Goal: Task Accomplishment & Management: Manage account settings

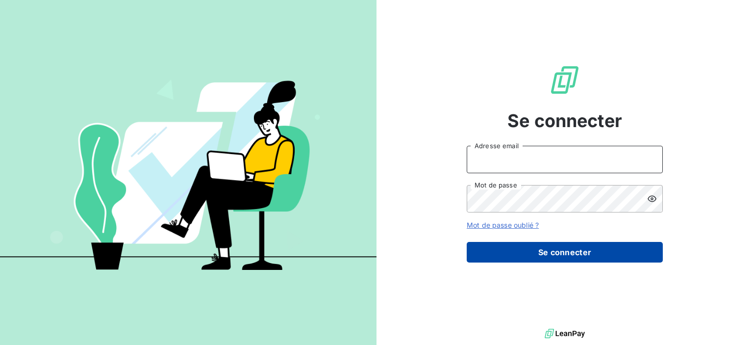
type input "[PERSON_NAME][EMAIL_ADDRESS][DOMAIN_NAME]"
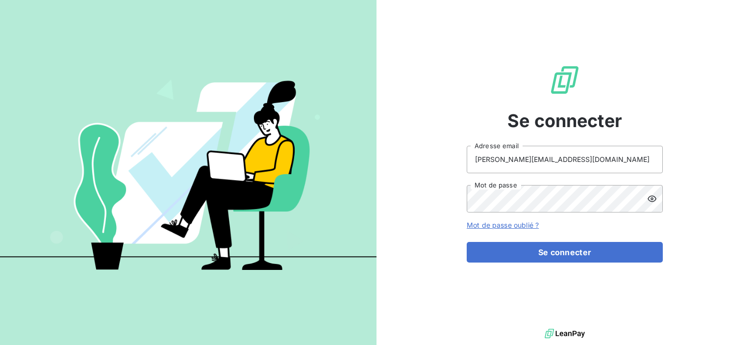
drag, startPoint x: 607, startPoint y: 249, endPoint x: 366, endPoint y: 251, distance: 240.8
click at [606, 249] on button "Se connecter" at bounding box center [565, 252] width 196 height 21
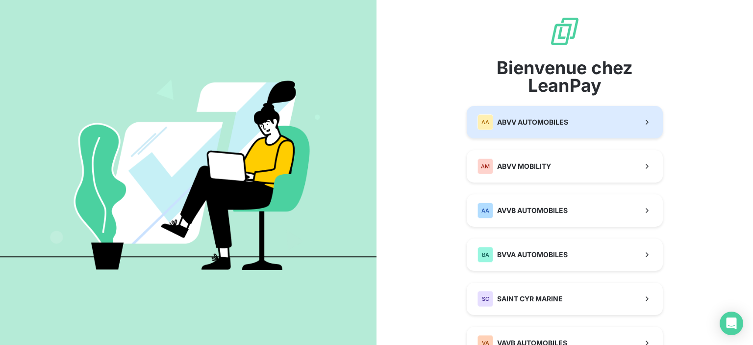
click at [579, 118] on button "AA ABVV AUTOMOBILES" at bounding box center [565, 122] width 196 height 32
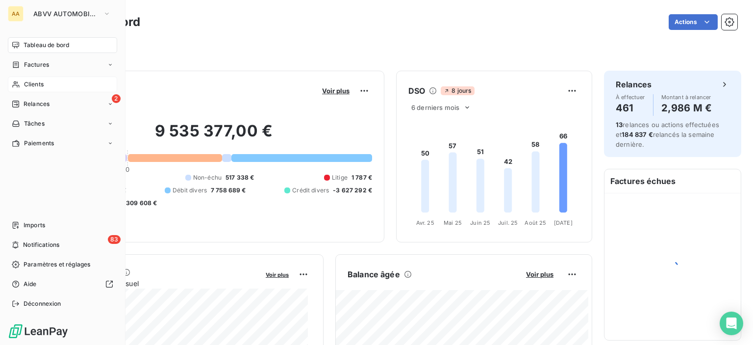
click at [62, 88] on div "Clients" at bounding box center [62, 84] width 109 height 16
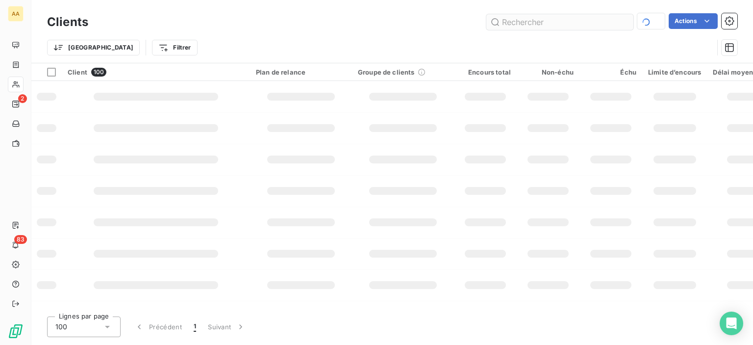
click at [532, 20] on input "text" at bounding box center [559, 22] width 147 height 16
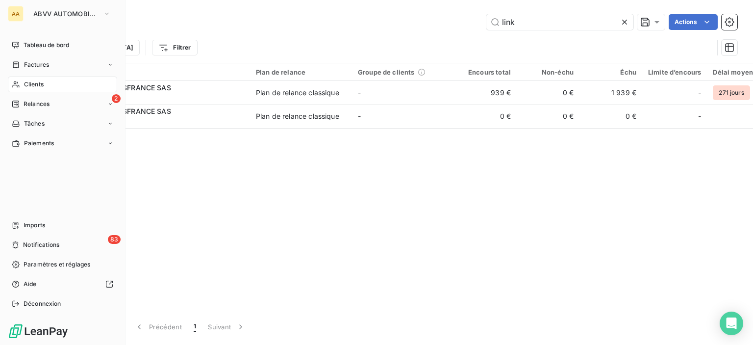
type input "link"
click at [24, 84] on span "Clients" at bounding box center [34, 84] width 20 height 9
click at [38, 100] on span "Relances" at bounding box center [37, 104] width 26 height 9
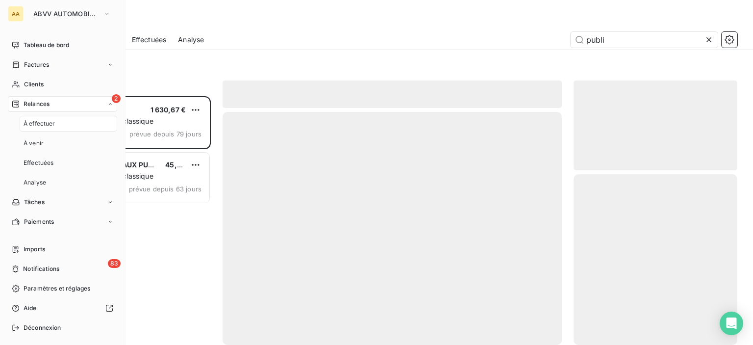
scroll to position [241, 156]
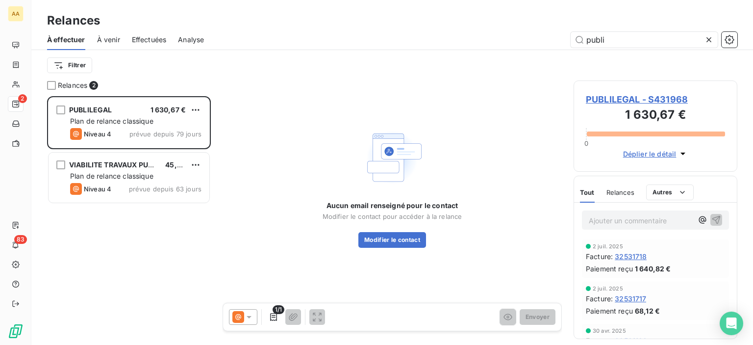
drag, startPoint x: 626, startPoint y: 40, endPoint x: 503, endPoint y: 40, distance: 122.6
click at [503, 40] on div "publi" at bounding box center [477, 40] width 522 height 16
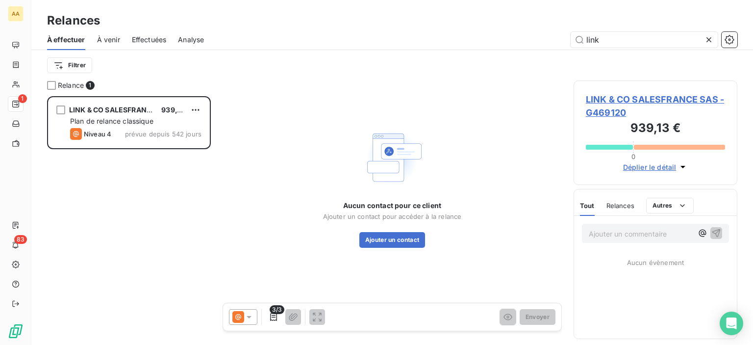
scroll to position [241, 156]
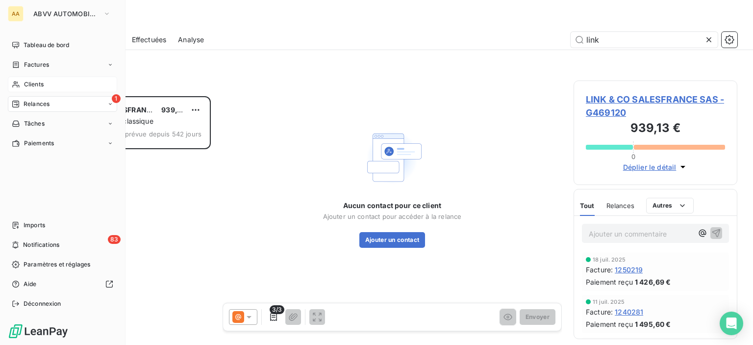
type input "link"
click at [65, 79] on div "Clients" at bounding box center [62, 84] width 109 height 16
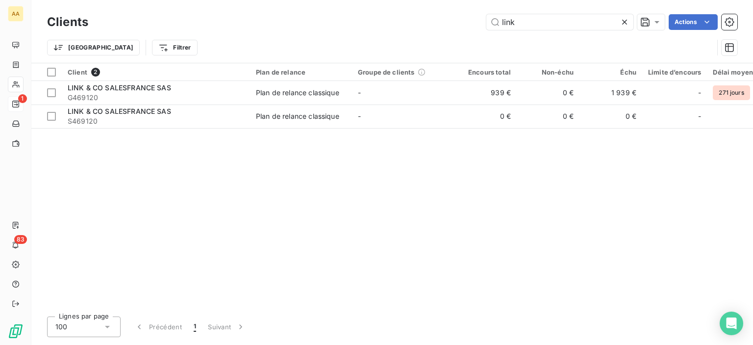
drag, startPoint x: 546, startPoint y: 26, endPoint x: 410, endPoint y: 39, distance: 136.4
click at [410, 39] on div "Clients link Actions Trier Filtrer" at bounding box center [392, 37] width 690 height 51
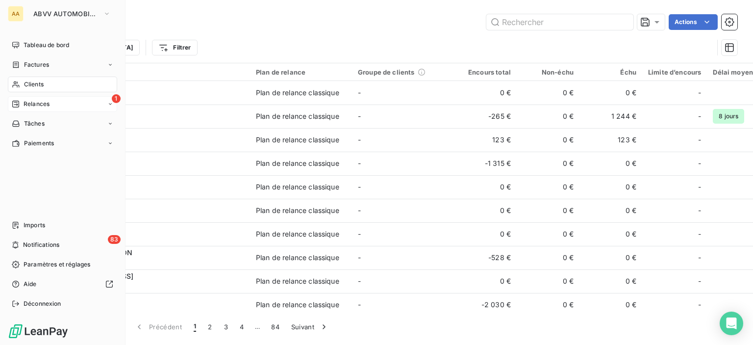
click at [15, 99] on div "1 Relances" at bounding box center [62, 104] width 109 height 16
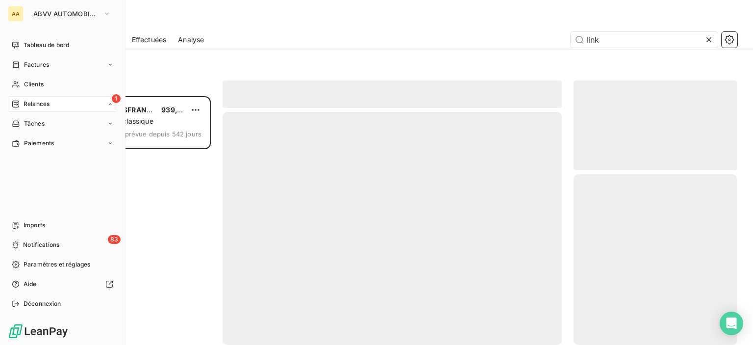
scroll to position [241, 156]
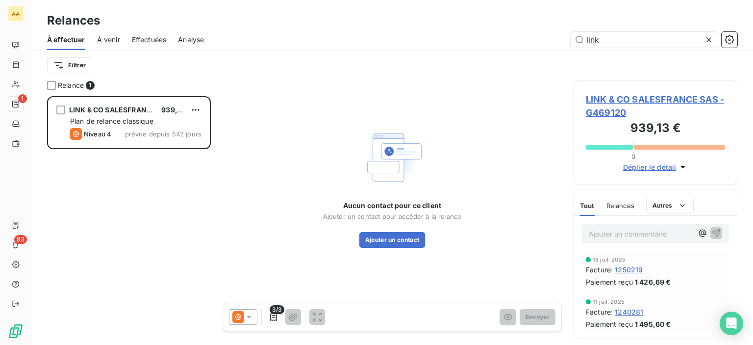
drag, startPoint x: 623, startPoint y: 38, endPoint x: 547, endPoint y: 24, distance: 77.3
click at [547, 24] on div "Relances À effectuer À venir Effectuées Analyse link Filtrer" at bounding box center [392, 40] width 722 height 80
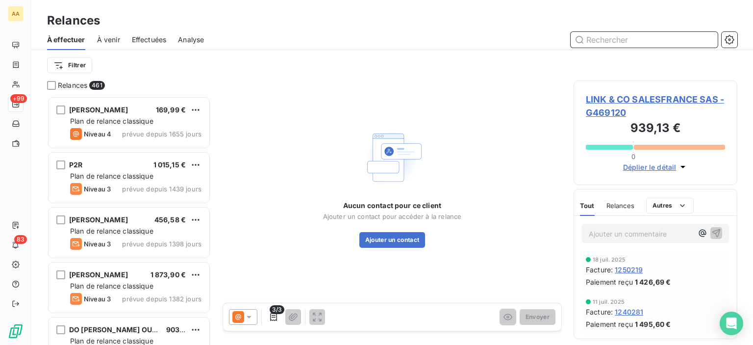
click at [133, 41] on span "Effectuées" at bounding box center [149, 40] width 35 height 10
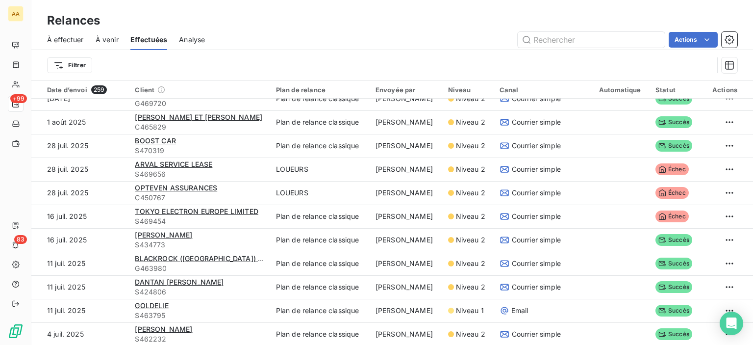
scroll to position [539, 0]
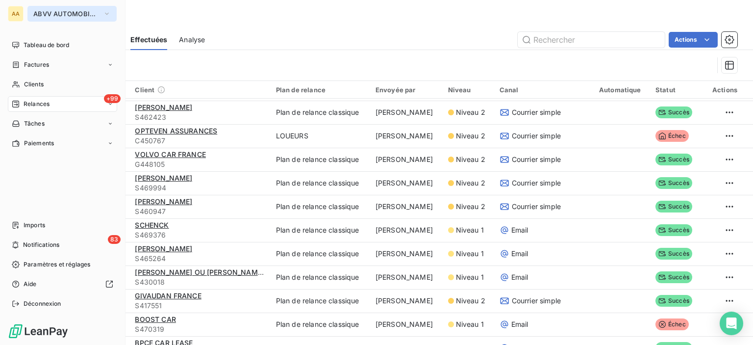
click at [68, 15] on span "ABVV AUTOMOBILES" at bounding box center [66, 14] width 66 height 8
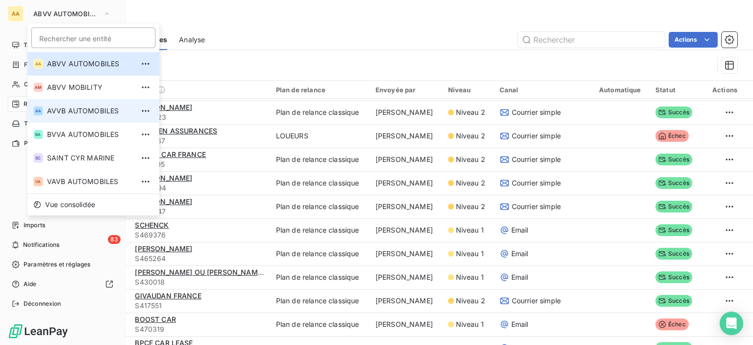
click at [85, 111] on span "AVVB AUTOMOBILES" at bounding box center [90, 111] width 87 height 10
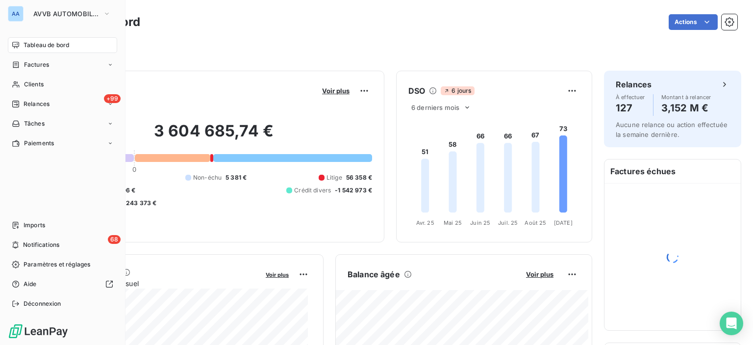
click at [26, 103] on span "Relances" at bounding box center [37, 104] width 26 height 9
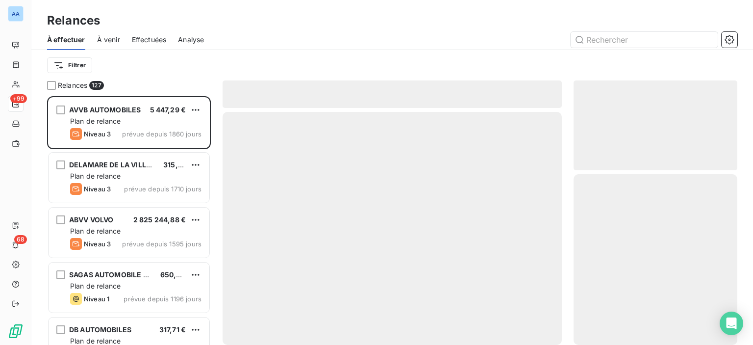
scroll to position [241, 156]
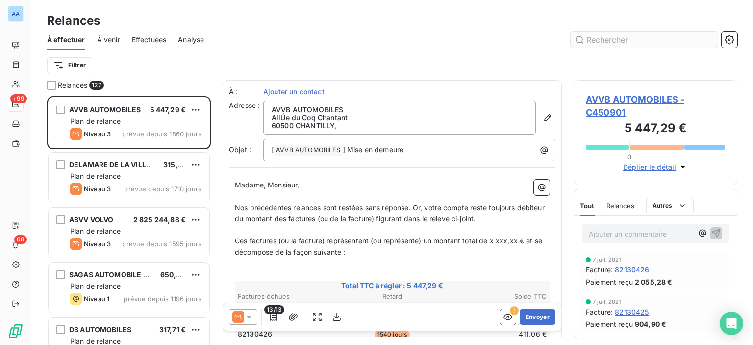
click at [597, 40] on input "text" at bounding box center [644, 40] width 147 height 16
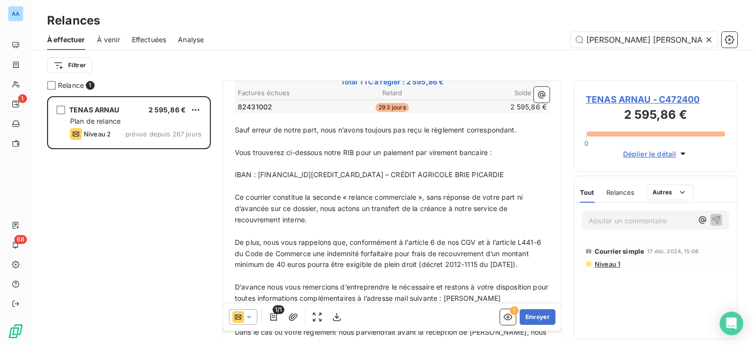
scroll to position [196, 0]
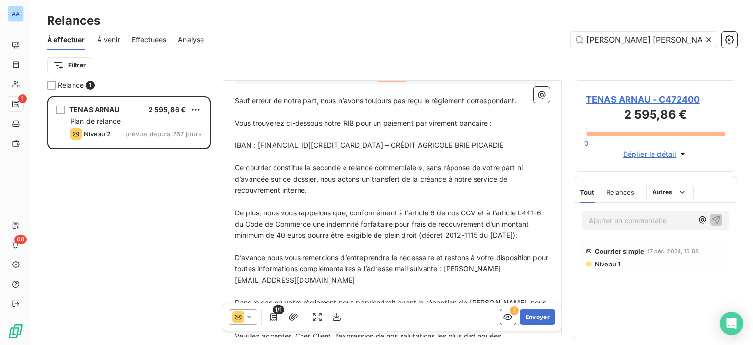
type input "[PERSON_NAME] [PERSON_NAME]"
click at [603, 260] on span "Niveau 1" at bounding box center [607, 264] width 26 height 8
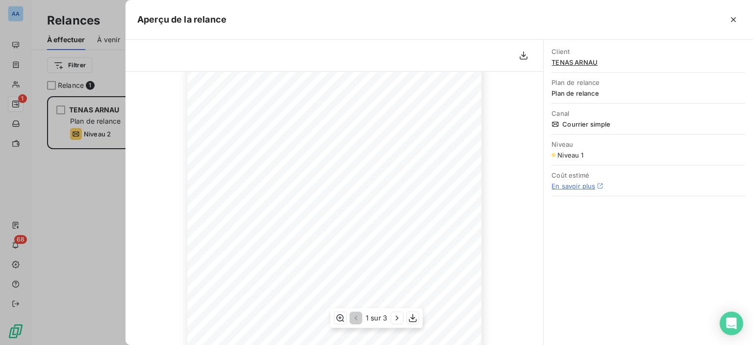
scroll to position [200, 0]
click at [737, 19] on icon "button" at bounding box center [734, 20] width 10 height 10
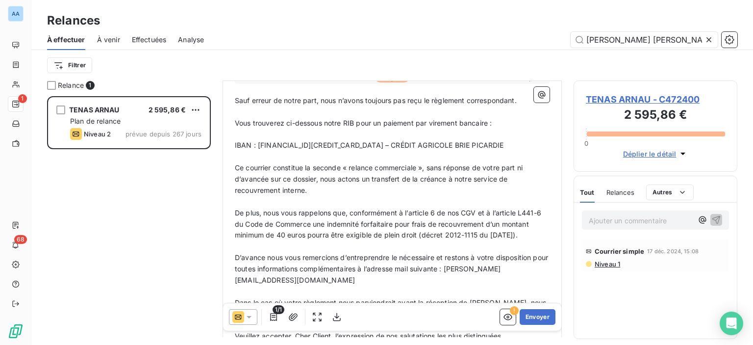
click at [618, 266] on span "Niveau 1" at bounding box center [607, 264] width 26 height 8
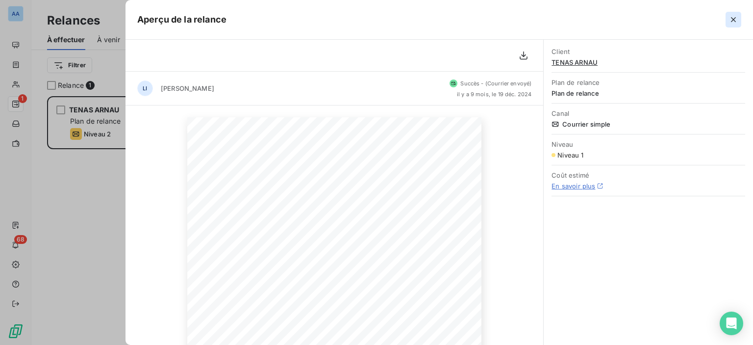
click at [733, 14] on button "button" at bounding box center [734, 20] width 16 height 16
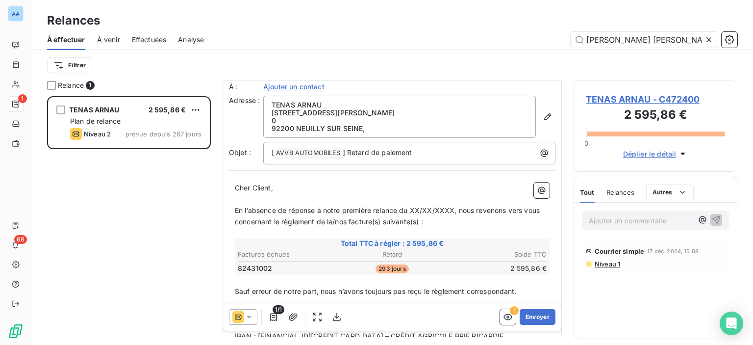
scroll to position [0, 0]
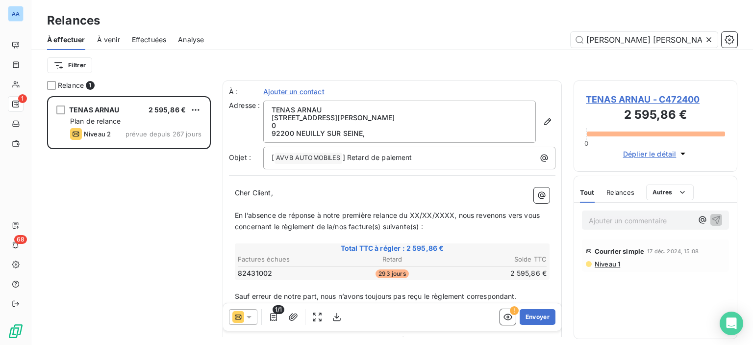
click at [148, 47] on div "Effectuées" at bounding box center [149, 39] width 35 height 21
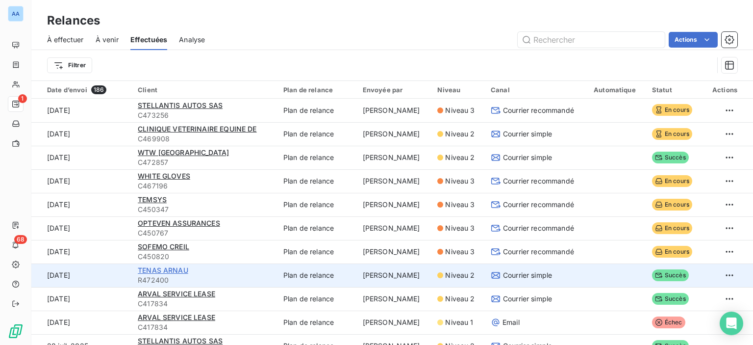
click at [174, 269] on span "TENAS ARNAU" at bounding box center [163, 270] width 51 height 8
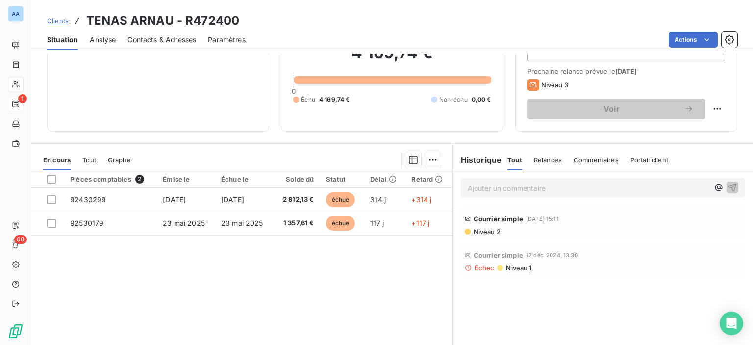
scroll to position [98, 0]
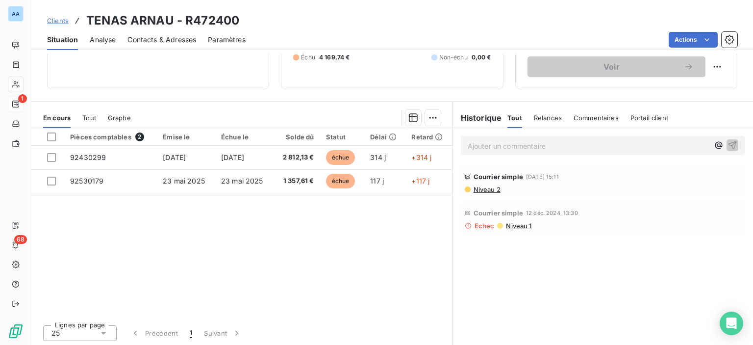
click at [473, 188] on span "Niveau 2" at bounding box center [487, 189] width 28 height 8
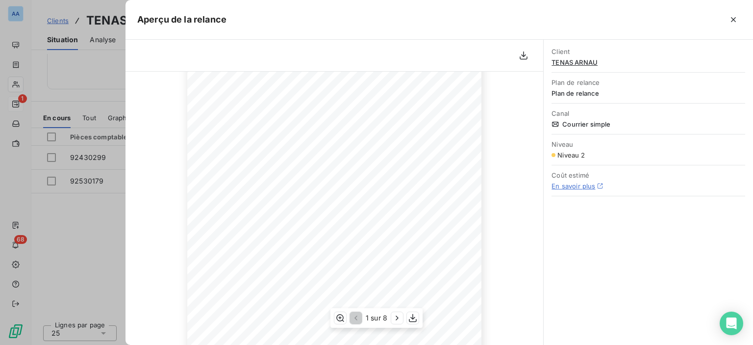
scroll to position [200, 0]
click at [393, 313] on icon "button" at bounding box center [397, 318] width 10 height 10
click at [393, 314] on icon "button" at bounding box center [398, 318] width 10 height 10
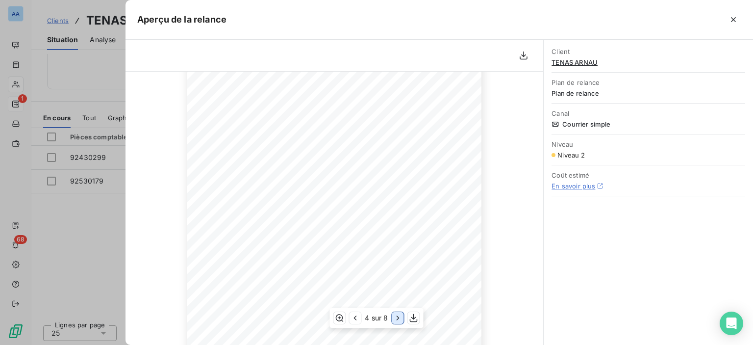
click at [393, 314] on icon "button" at bounding box center [398, 318] width 10 height 10
click at [732, 15] on icon "button" at bounding box center [734, 20] width 10 height 10
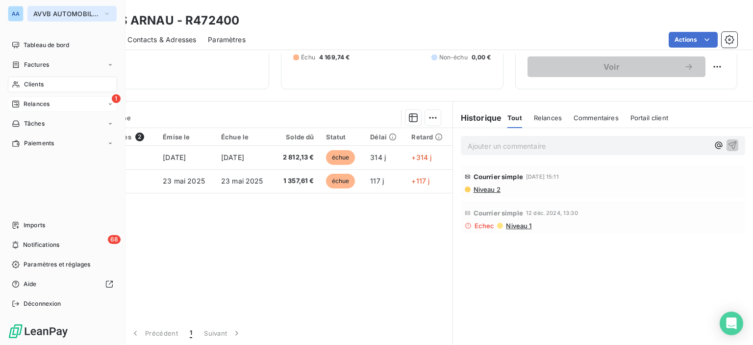
click at [28, 10] on button "AVVB AUTOMOBILES" at bounding box center [71, 14] width 89 height 16
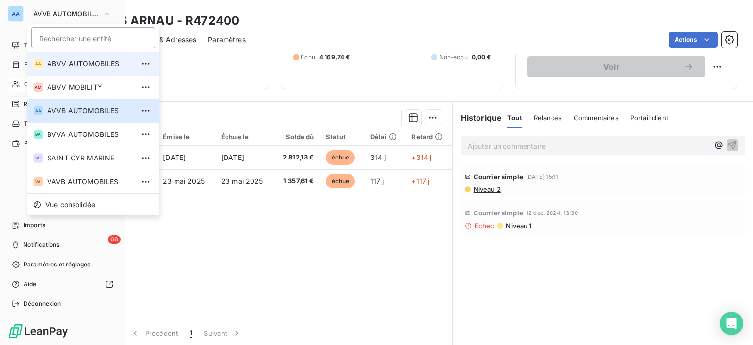
click at [67, 64] on span "ABVV AUTOMOBILES" at bounding box center [90, 64] width 87 height 10
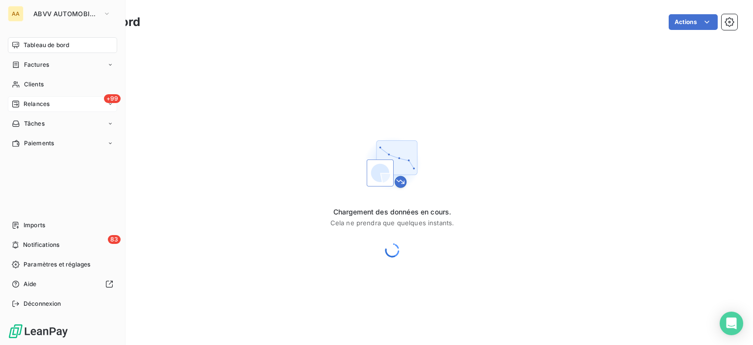
click at [35, 107] on span "Relances" at bounding box center [37, 104] width 26 height 9
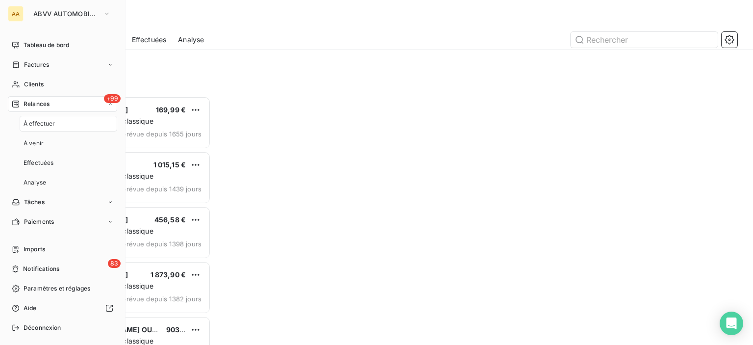
scroll to position [241, 156]
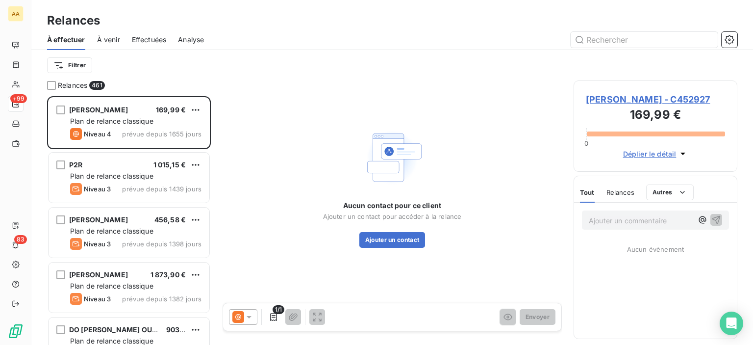
click at [142, 46] on div "Effectuées" at bounding box center [149, 39] width 35 height 21
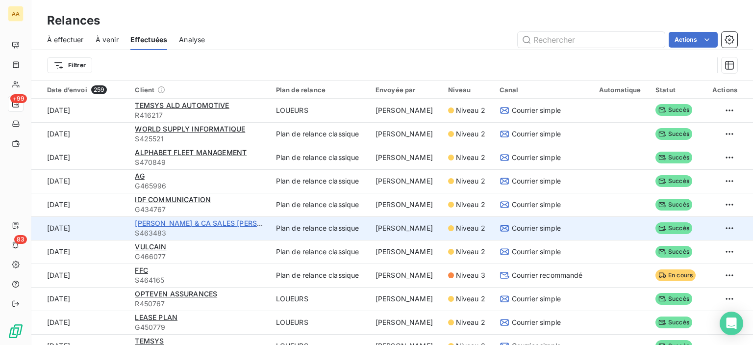
click at [173, 223] on span "[PERSON_NAME] & CA SALES [PERSON_NAME]" at bounding box center [214, 223] width 159 height 8
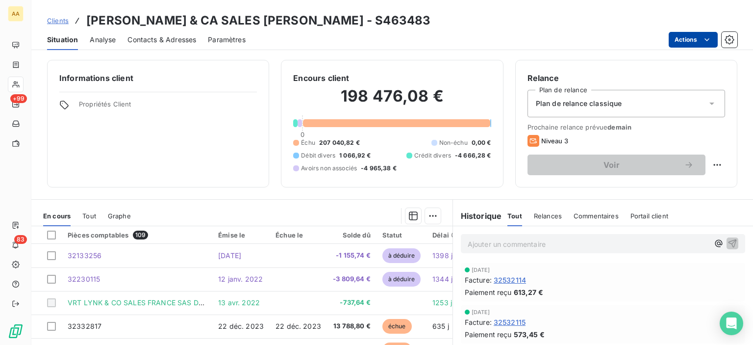
click at [692, 39] on html "AA +99 83 Clients [PERSON_NAME] & CA SALES [PERSON_NAME] SAS - S463483 Situatio…" at bounding box center [376, 172] width 753 height 345
click at [447, 22] on html "AA +99 83 Clients [PERSON_NAME] & CA SALES [PERSON_NAME] SAS - S463483 Situatio…" at bounding box center [376, 172] width 753 height 345
click at [598, 104] on span "Plan de relance classique" at bounding box center [579, 104] width 86 height 10
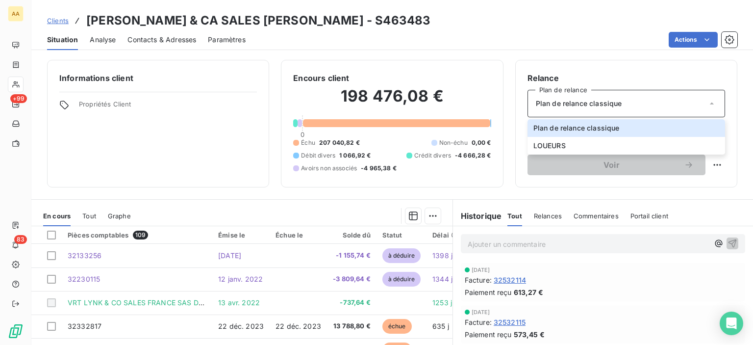
click at [571, 57] on div "Informations client Propriétés Client Encours client 198 476,08 € 0 Échu 207 04…" at bounding box center [392, 199] width 722 height 291
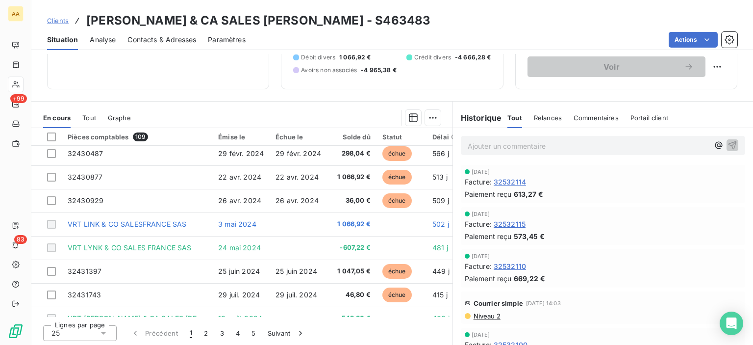
scroll to position [147, 0]
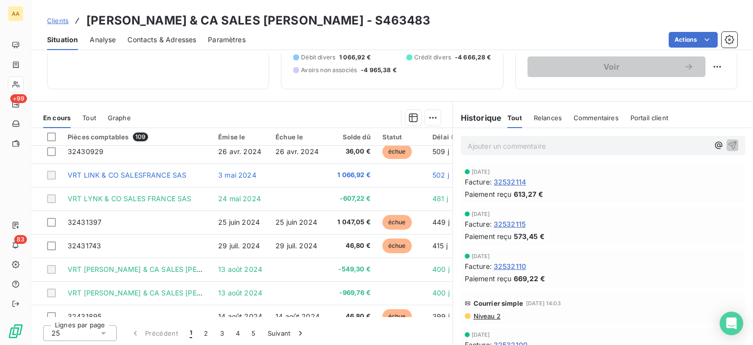
click at [473, 312] on span "Niveau 2" at bounding box center [487, 316] width 28 height 8
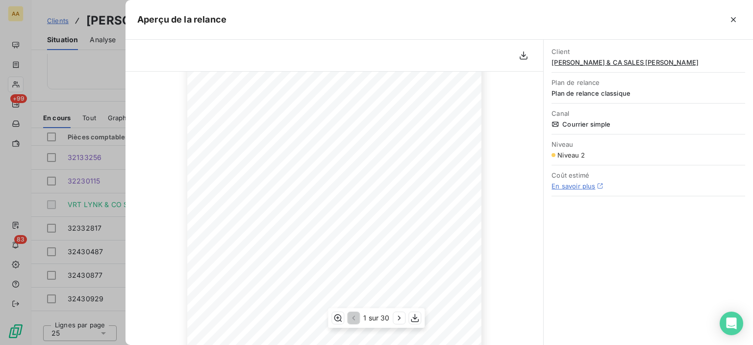
scroll to position [200, 0]
click at [397, 313] on icon "button" at bounding box center [400, 318] width 10 height 10
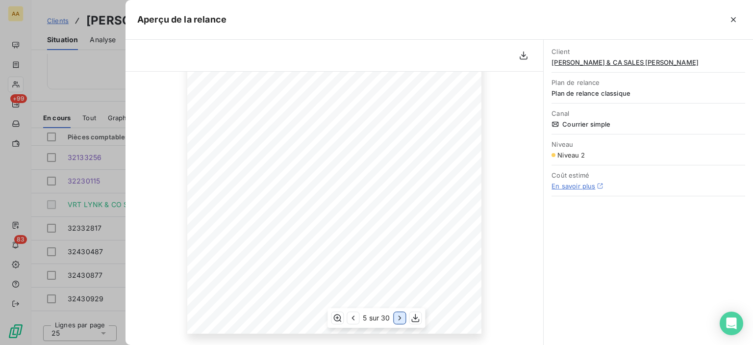
click at [397, 313] on icon "button" at bounding box center [400, 318] width 10 height 10
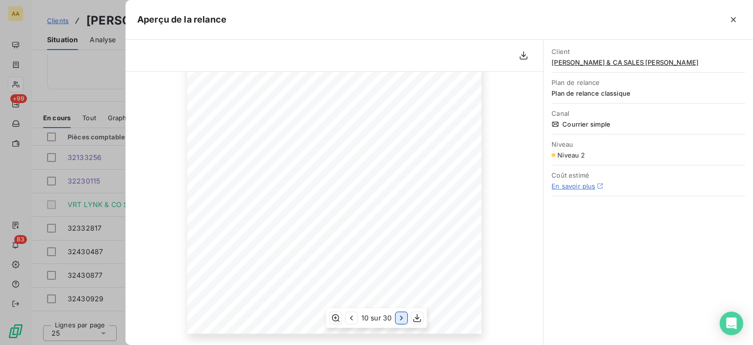
click at [397, 313] on icon "button" at bounding box center [402, 318] width 10 height 10
click at [397, 313] on icon "button" at bounding box center [401, 318] width 10 height 10
click at [419, 321] on icon "button" at bounding box center [417, 318] width 10 height 10
